Goal: Task Accomplishment & Management: Manage account settings

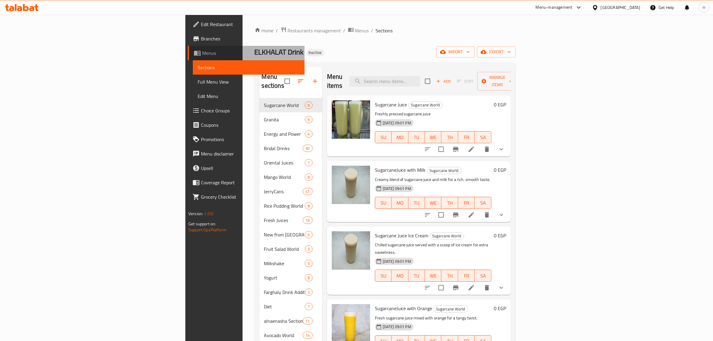
click at [202, 56] on span "Menus" at bounding box center [251, 52] width 98 height 7
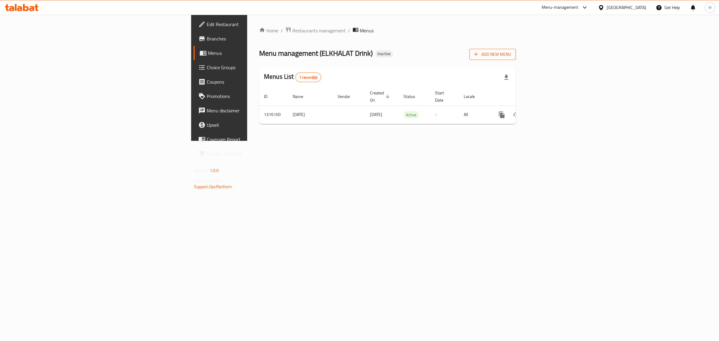
click at [511, 51] on span "Add New Menu" at bounding box center [492, 54] width 37 height 7
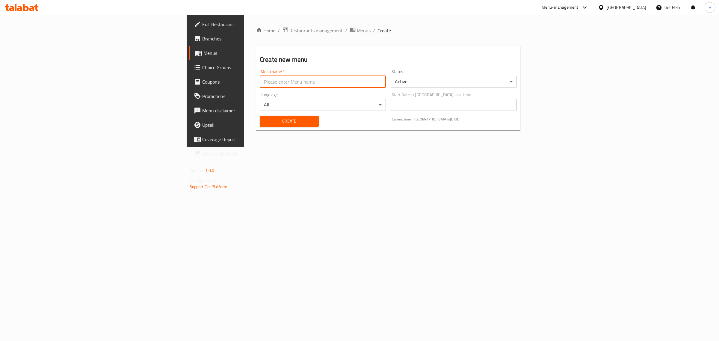
click at [260, 81] on input "text" at bounding box center [323, 82] width 126 height 12
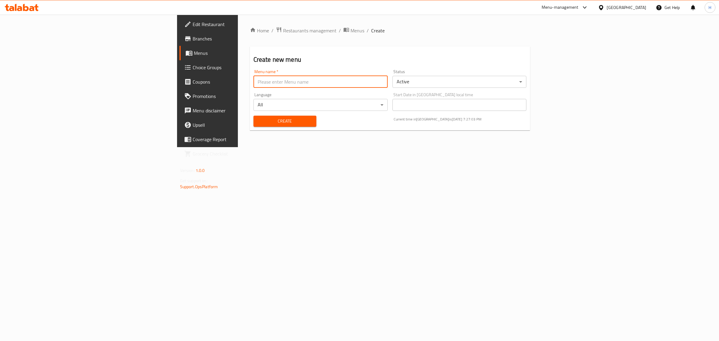
type input "new"
click at [258, 125] on span "Create" at bounding box center [284, 120] width 53 height 7
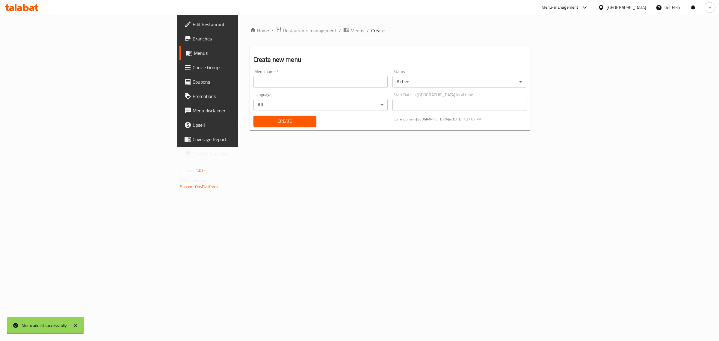
click at [194, 51] on span "Menus" at bounding box center [243, 52] width 99 height 7
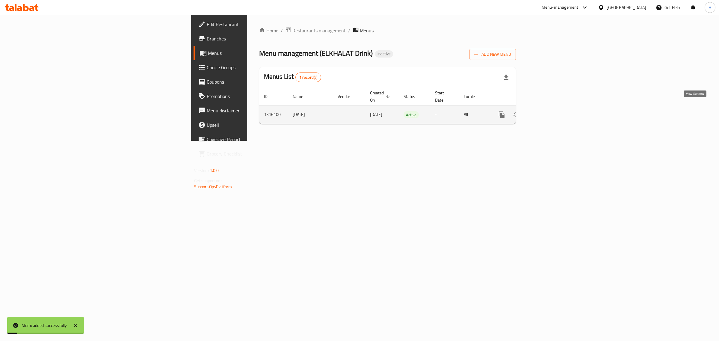
click at [547, 112] on icon "enhanced table" at bounding box center [544, 114] width 5 height 5
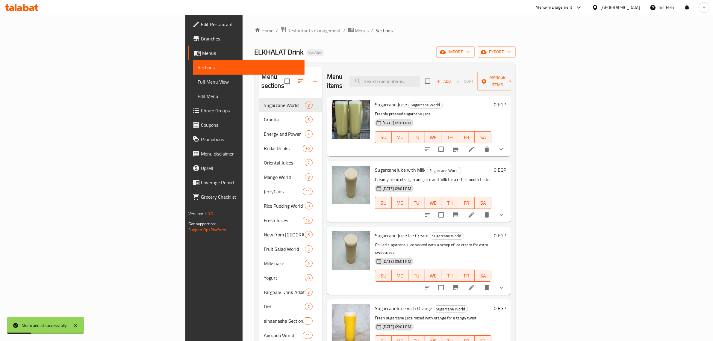
click at [202, 49] on span "Menus" at bounding box center [251, 52] width 98 height 7
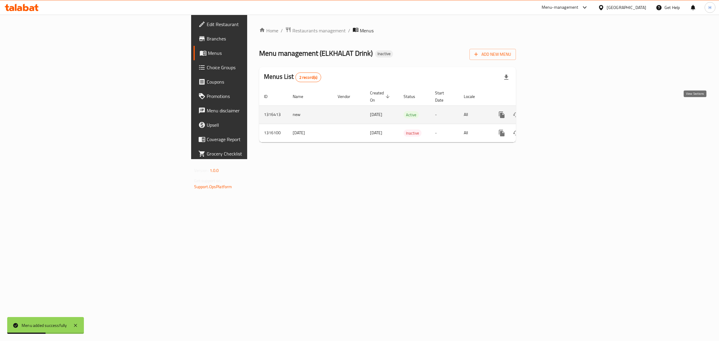
click at [552, 107] on link "enhanced table" at bounding box center [544, 114] width 14 height 14
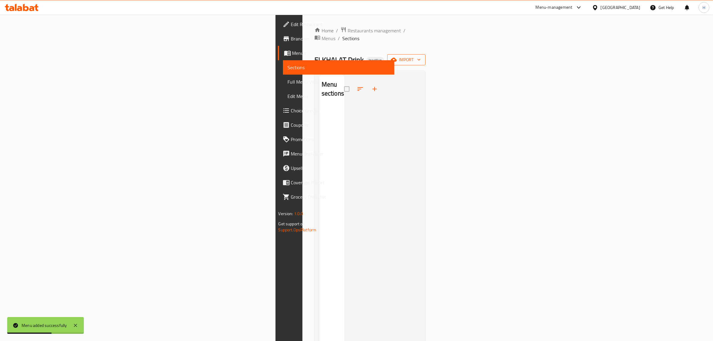
click at [422, 57] on icon "button" at bounding box center [419, 60] width 6 height 6
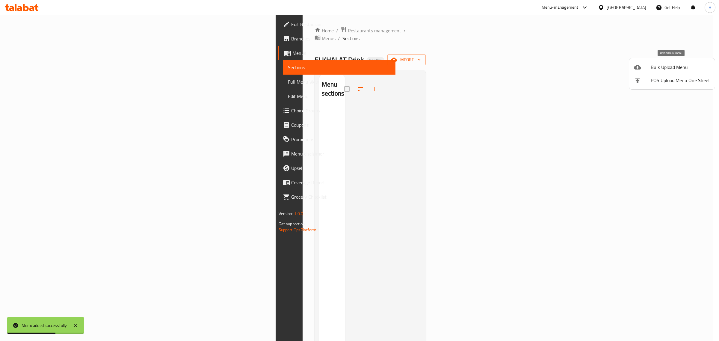
click at [666, 63] on span "Bulk Upload Menu" at bounding box center [679, 66] width 59 height 7
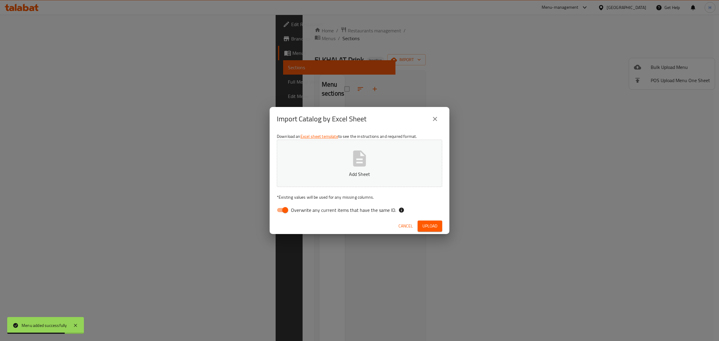
click at [281, 209] on input "Overwrite any current items that have the same ID." at bounding box center [285, 209] width 34 height 11
checkbox input "false"
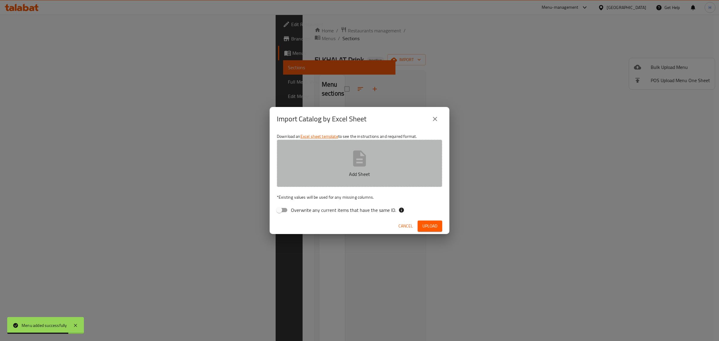
click at [306, 175] on p "Add Sheet" at bounding box center [359, 173] width 147 height 7
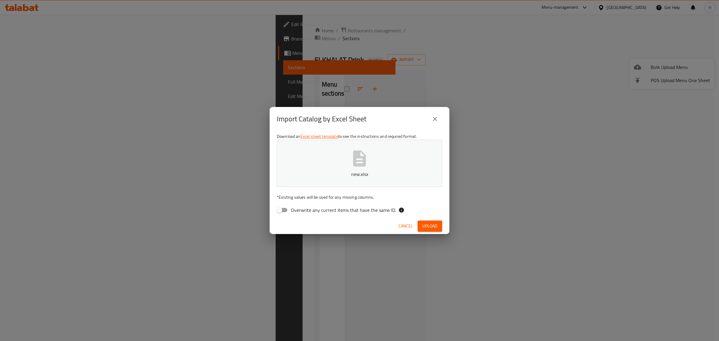
click at [437, 226] on button "Upload" at bounding box center [429, 225] width 25 height 11
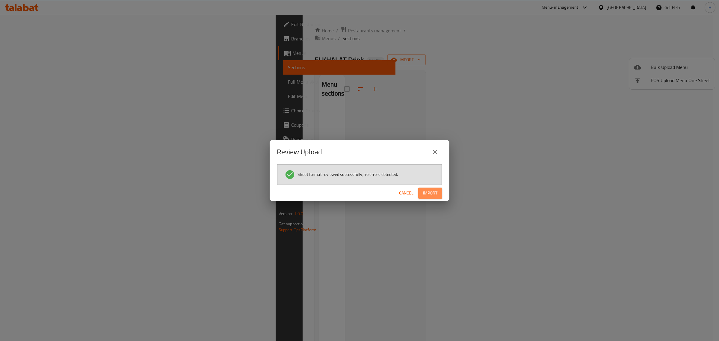
click at [429, 193] on span "Import" at bounding box center [430, 192] width 14 height 7
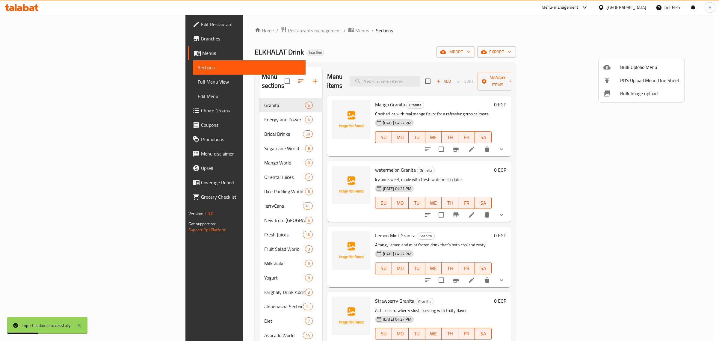
click at [80, 81] on div at bounding box center [359, 170] width 719 height 341
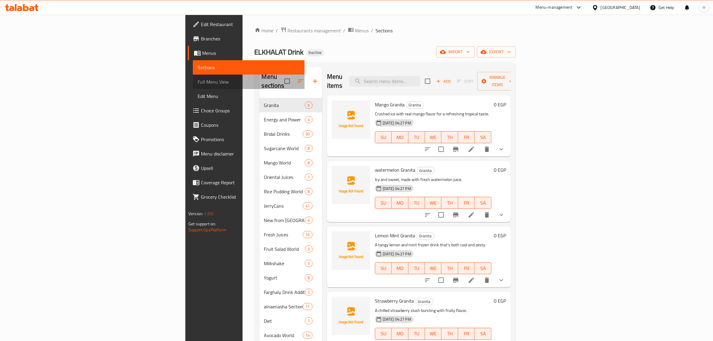
click at [198, 78] on span "Full Menu View" at bounding box center [249, 81] width 102 height 7
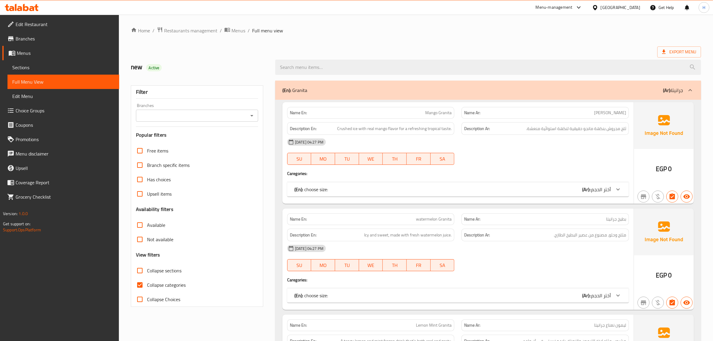
click at [147, 282] on span "Collapse categories" at bounding box center [166, 284] width 39 height 7
click at [147, 282] on input "Collapse categories" at bounding box center [140, 285] width 14 height 14
checkbox input "false"
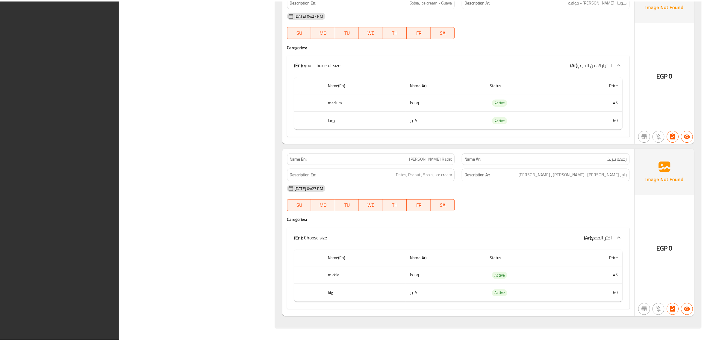
scroll to position [38500, 0]
